Goal: Information Seeking & Learning: Learn about a topic

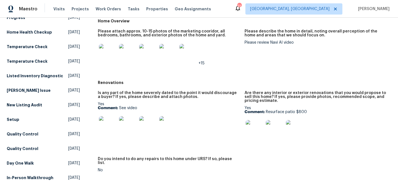
scroll to position [115, 0]
click at [107, 54] on img at bounding box center [108, 53] width 18 height 18
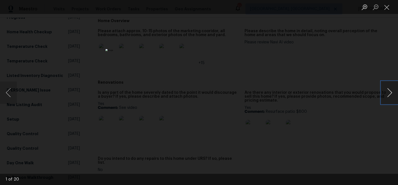
click at [389, 95] on button "Next image" at bounding box center [389, 92] width 17 height 22
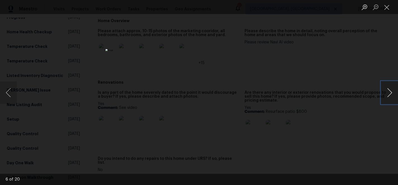
click at [389, 95] on button "Next image" at bounding box center [389, 92] width 17 height 22
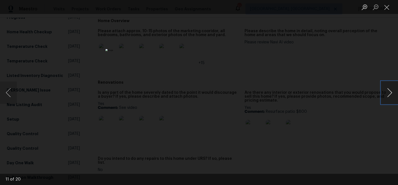
click at [389, 95] on button "Next image" at bounding box center [389, 92] width 17 height 22
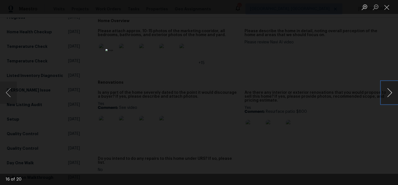
click at [389, 95] on button "Next image" at bounding box center [389, 92] width 17 height 22
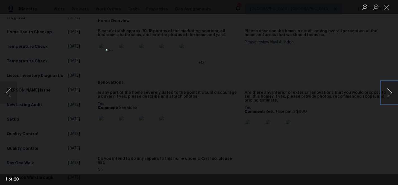
click at [389, 95] on button "Next image" at bounding box center [389, 92] width 17 height 22
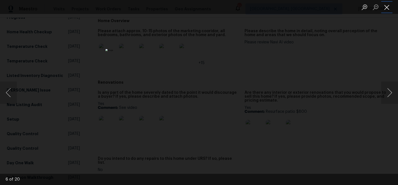
click at [390, 8] on button "Close lightbox" at bounding box center [386, 7] width 11 height 10
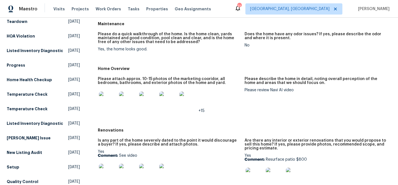
scroll to position [67, 0]
